Goal: Browse casually: Explore the website without a specific task or goal

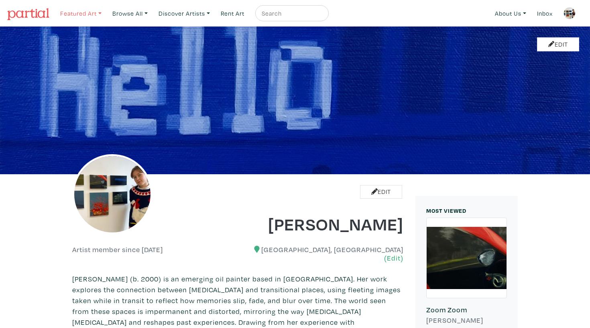
click at [82, 13] on link "Featured Art" at bounding box center [81, 13] width 49 height 16
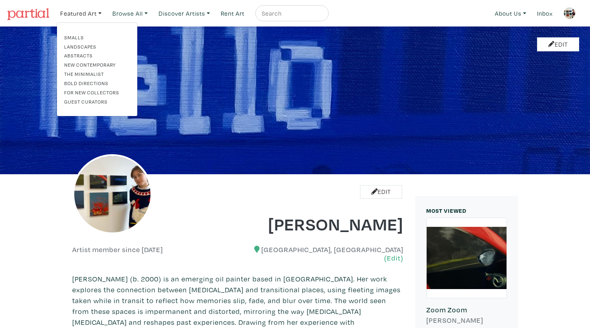
click at [81, 36] on link "Smalls" at bounding box center [97, 37] width 66 height 7
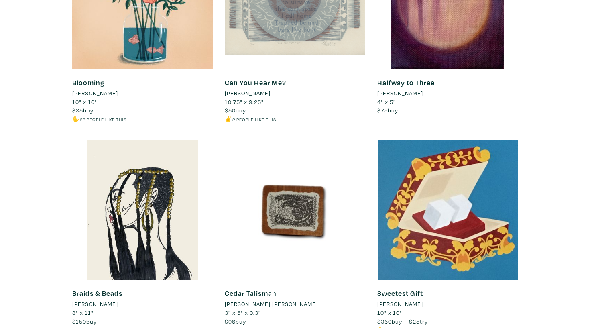
scroll to position [1280, 0]
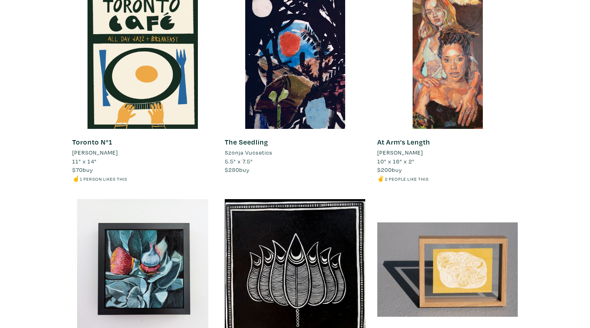
scroll to position [2473, 0]
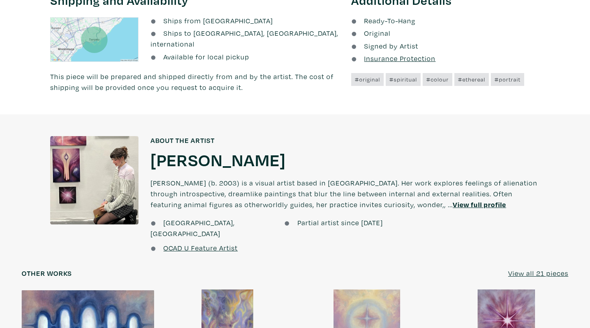
scroll to position [482, 0]
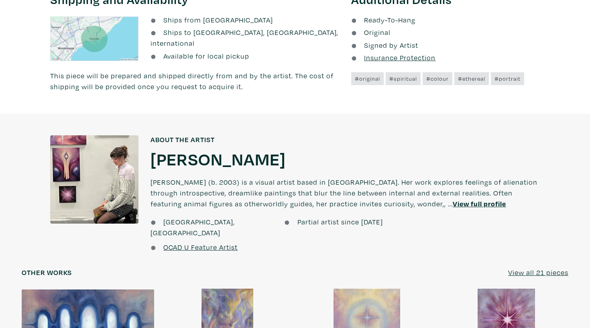
click at [209, 157] on h1 "[PERSON_NAME]" at bounding box center [217, 159] width 135 height 22
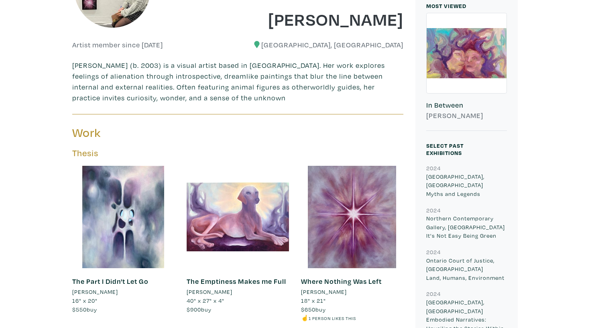
scroll to position [65, 0]
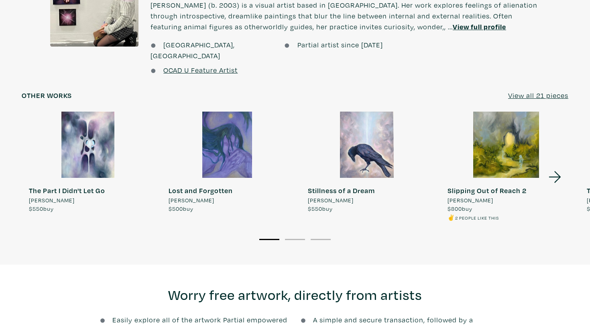
scroll to position [660, 0]
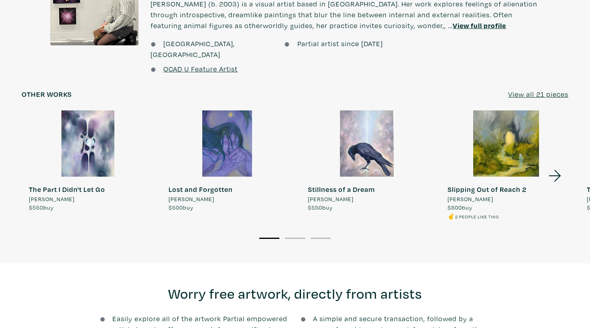
click at [560, 165] on icon at bounding box center [554, 176] width 27 height 22
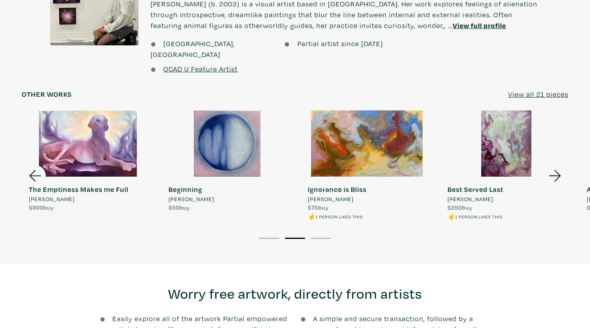
click at [44, 165] on icon at bounding box center [35, 176] width 27 height 22
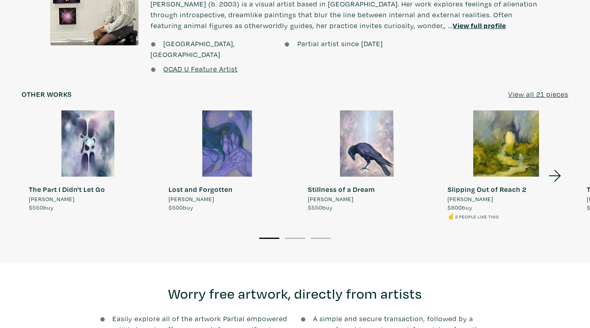
click at [519, 150] on div at bounding box center [506, 143] width 132 height 66
